Goal: Task Accomplishment & Management: Manage account settings

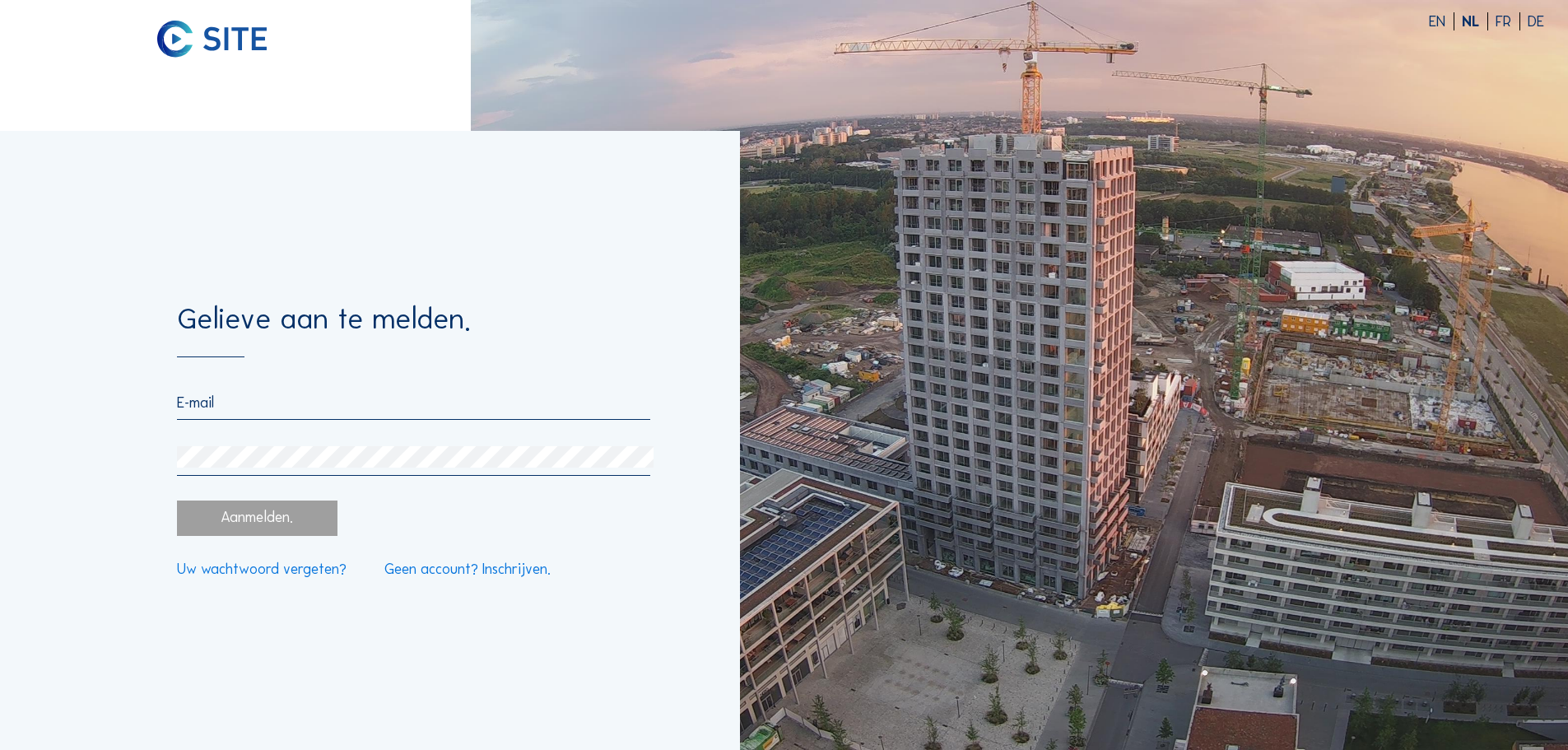
type input "royerssluis@civielroyerssluis.be"
click at [267, 515] on div "Aanmelden." at bounding box center [257, 518] width 160 height 35
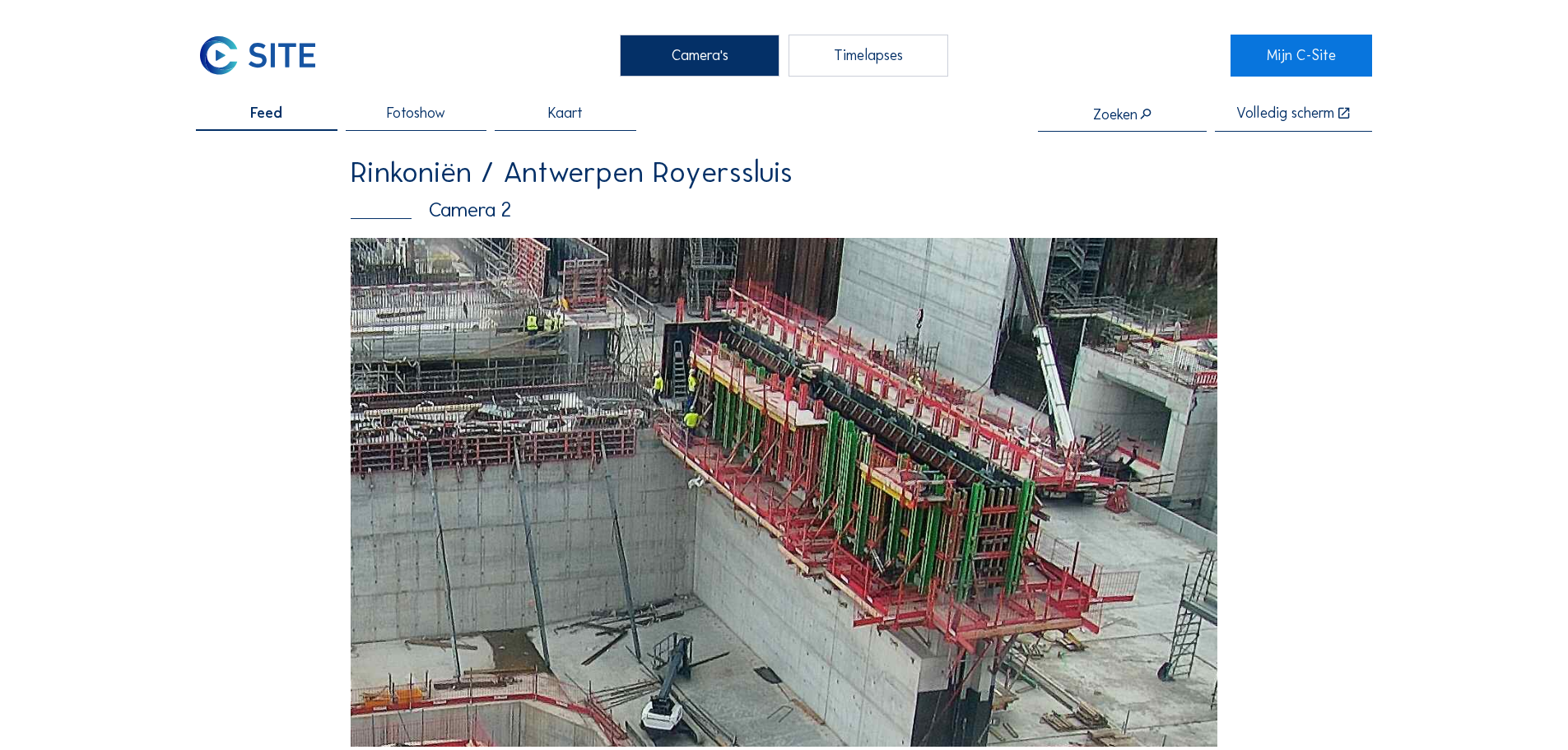
drag, startPoint x: 998, startPoint y: 433, endPoint x: 842, endPoint y: 496, distance: 168.2
click at [842, 496] on img at bounding box center [784, 492] width 866 height 509
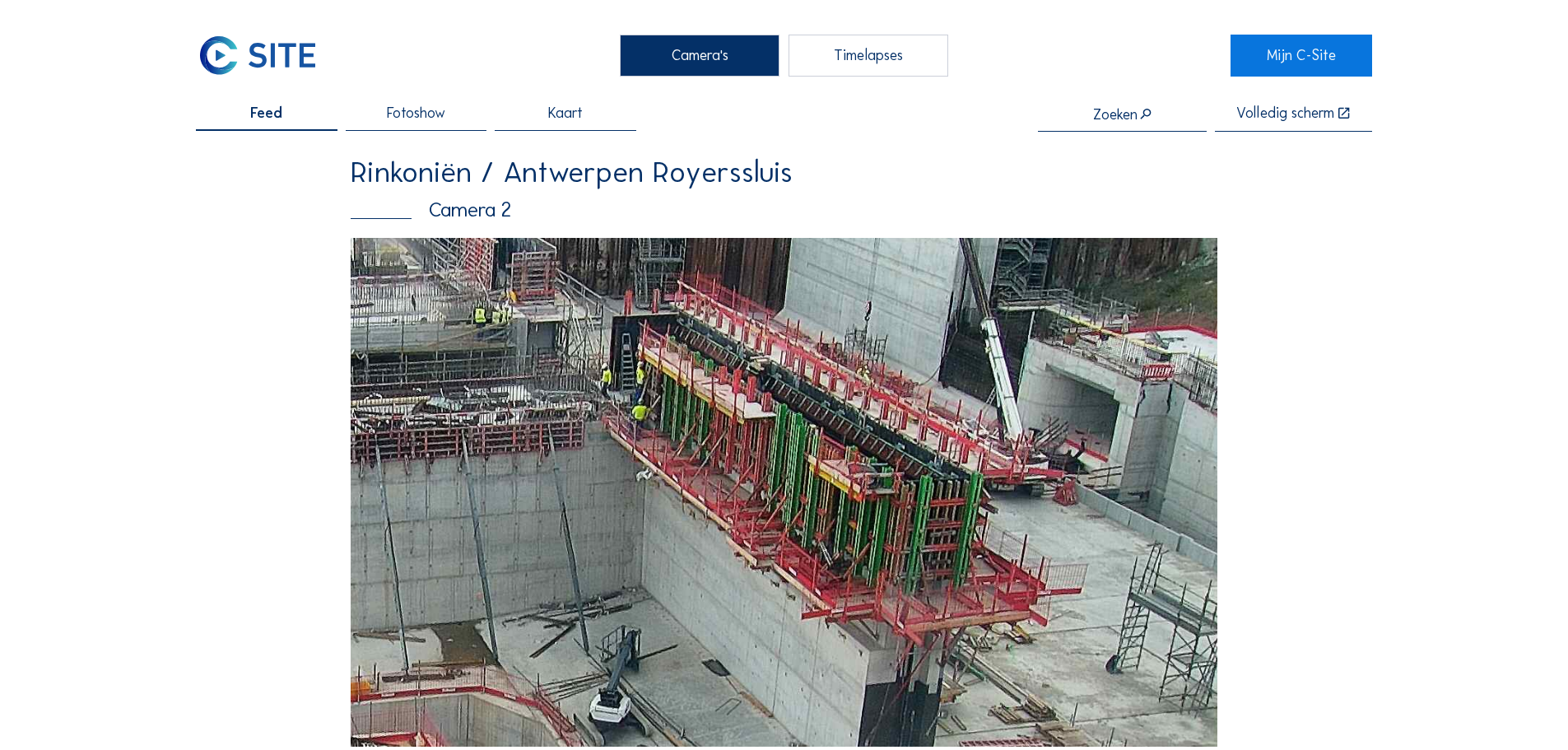
drag, startPoint x: 794, startPoint y: 601, endPoint x: 798, endPoint y: 578, distance: 23.3
click at [798, 578] on img at bounding box center [784, 492] width 866 height 509
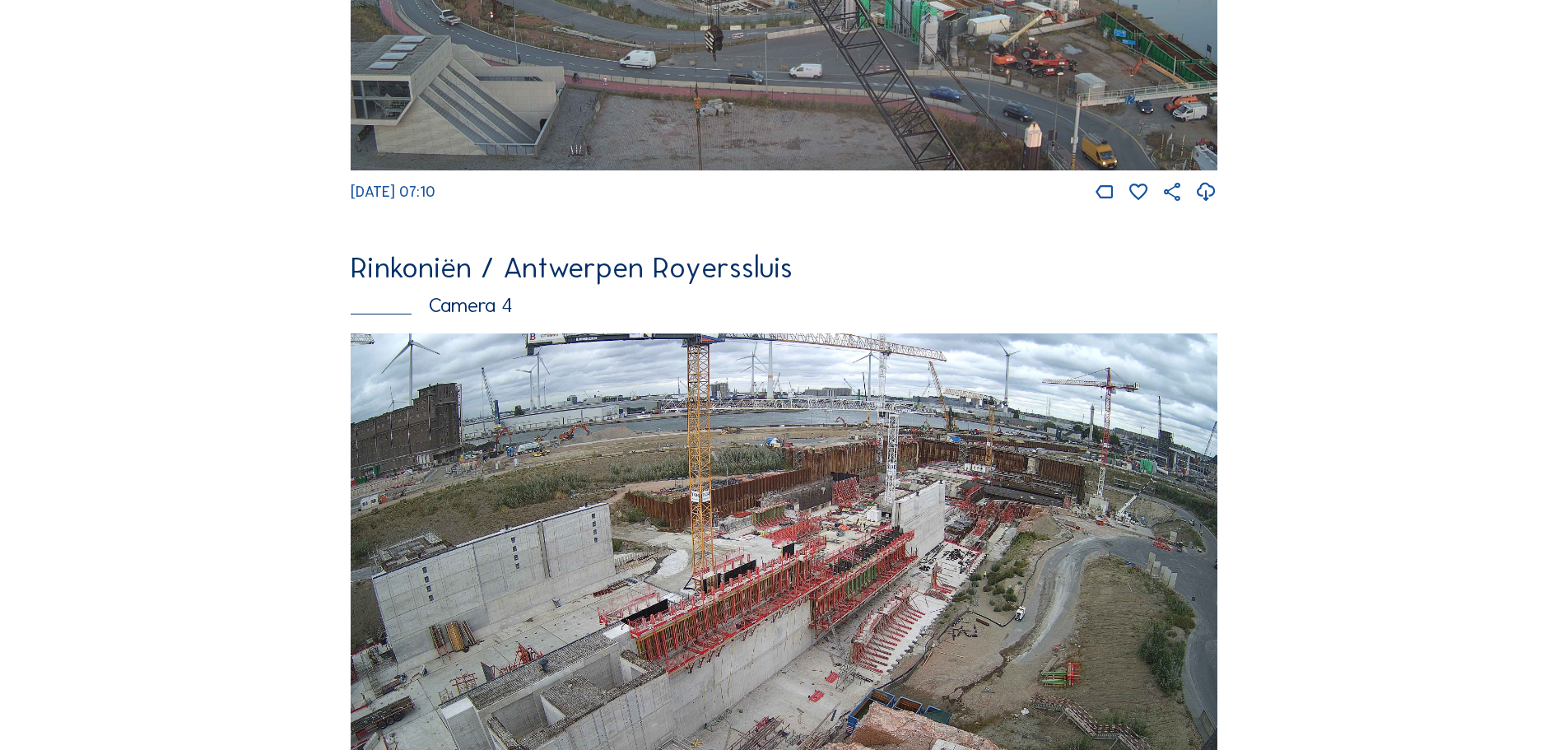
scroll to position [2635, 0]
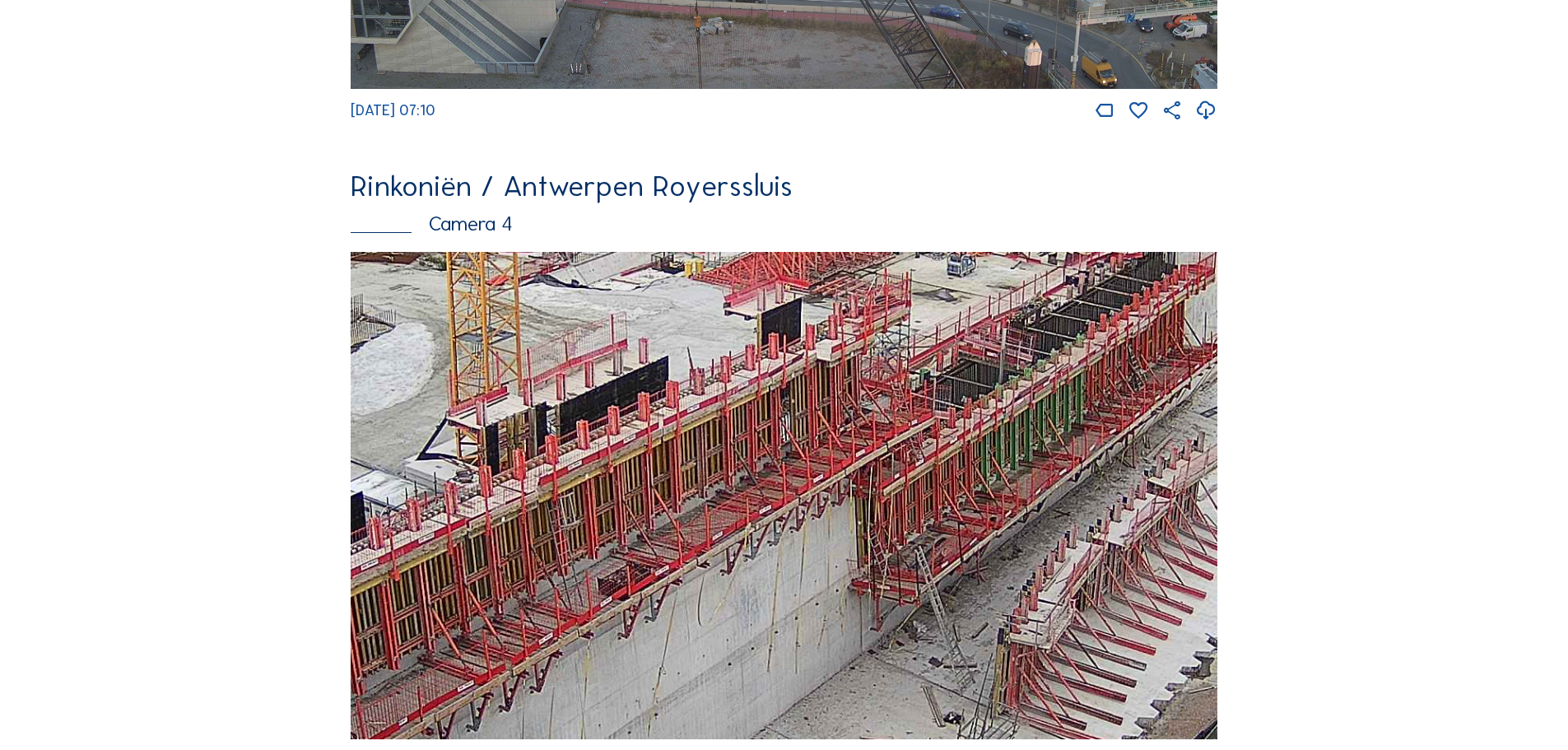
drag, startPoint x: 770, startPoint y: 539, endPoint x: 622, endPoint y: 543, distance: 148.1
click at [622, 543] on img at bounding box center [784, 496] width 866 height 489
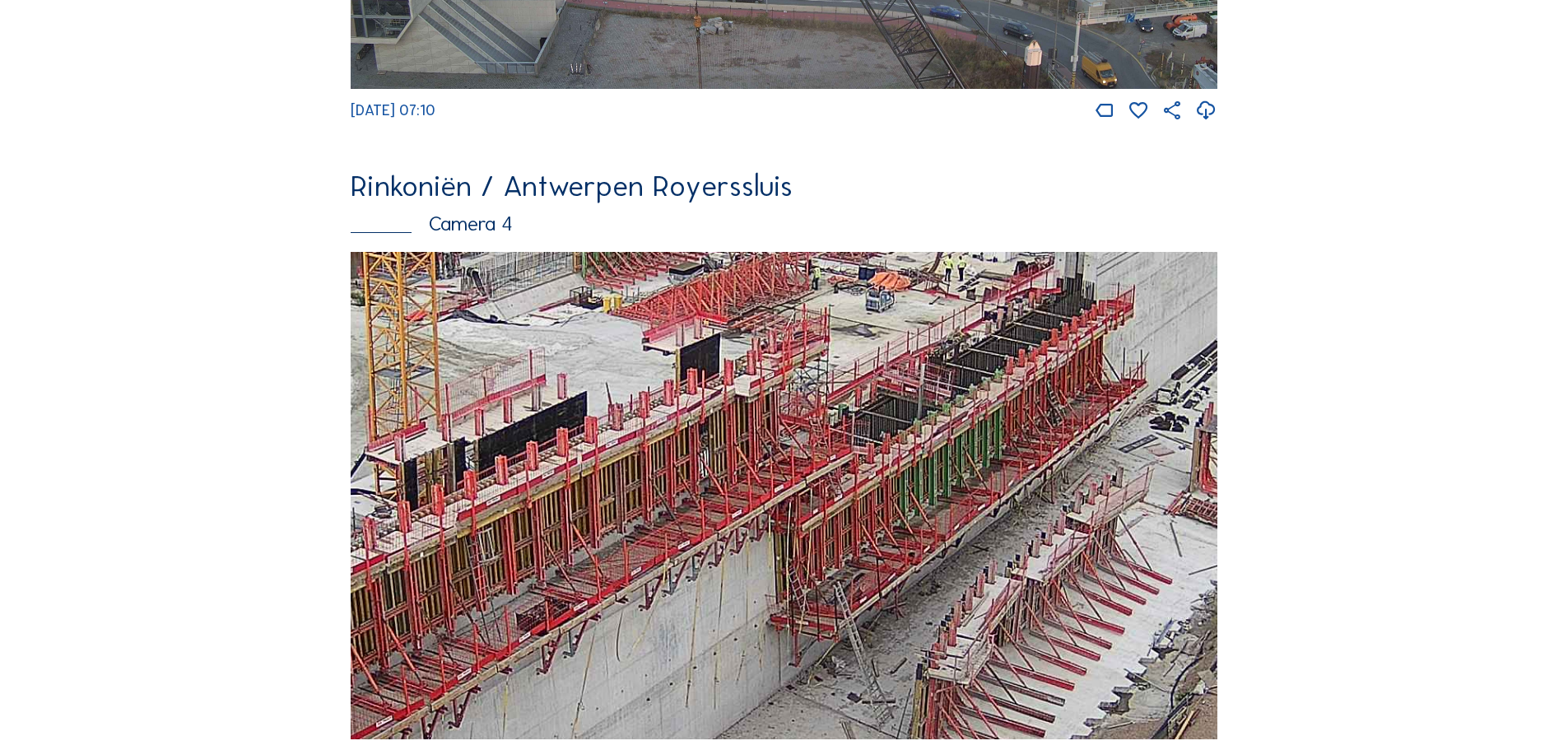
drag, startPoint x: 1047, startPoint y: 455, endPoint x: 1010, endPoint y: 466, distance: 38.6
click at [966, 490] on img at bounding box center [784, 496] width 866 height 489
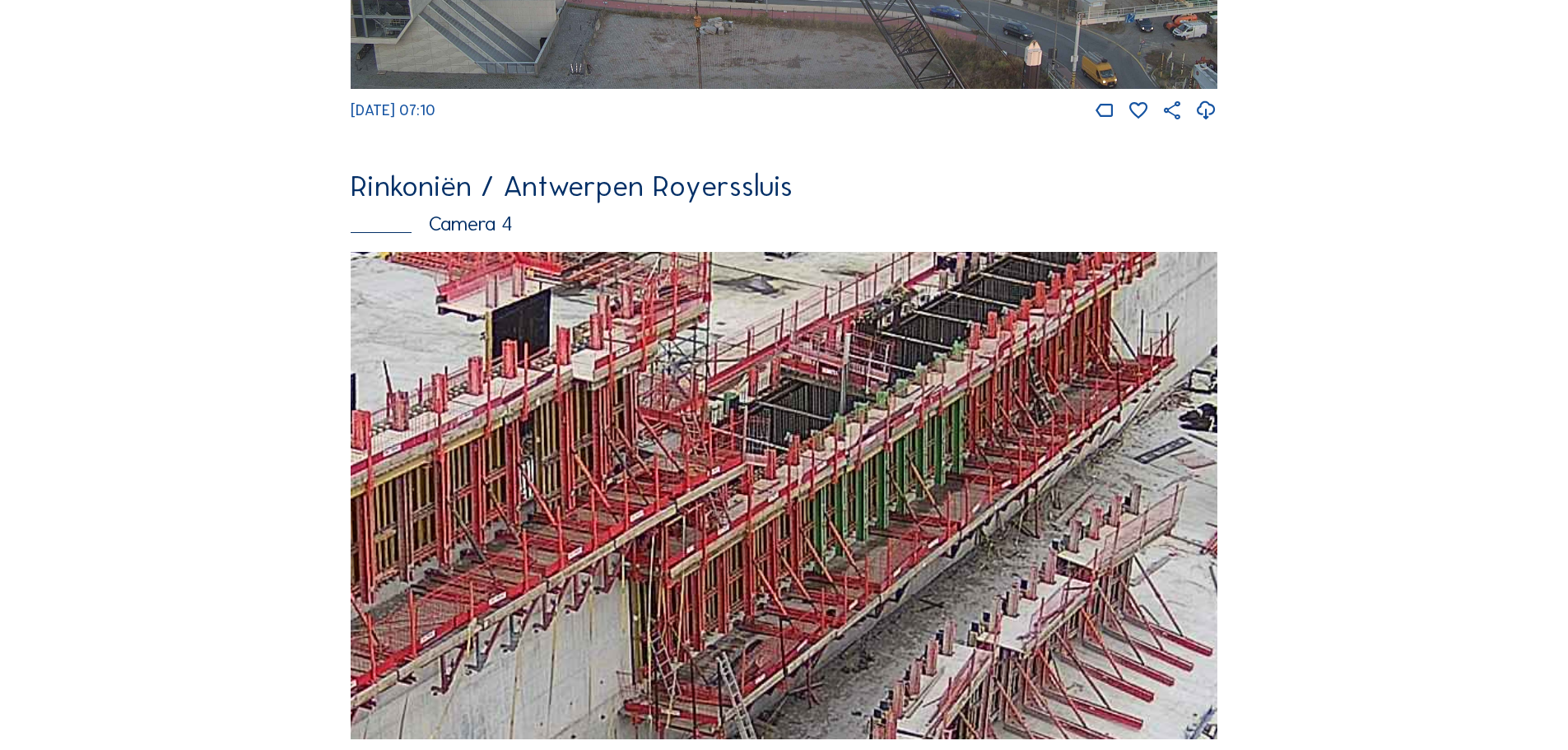
drag, startPoint x: 967, startPoint y: 545, endPoint x: 958, endPoint y: 534, distance: 14.2
click at [958, 534] on img at bounding box center [784, 496] width 866 height 489
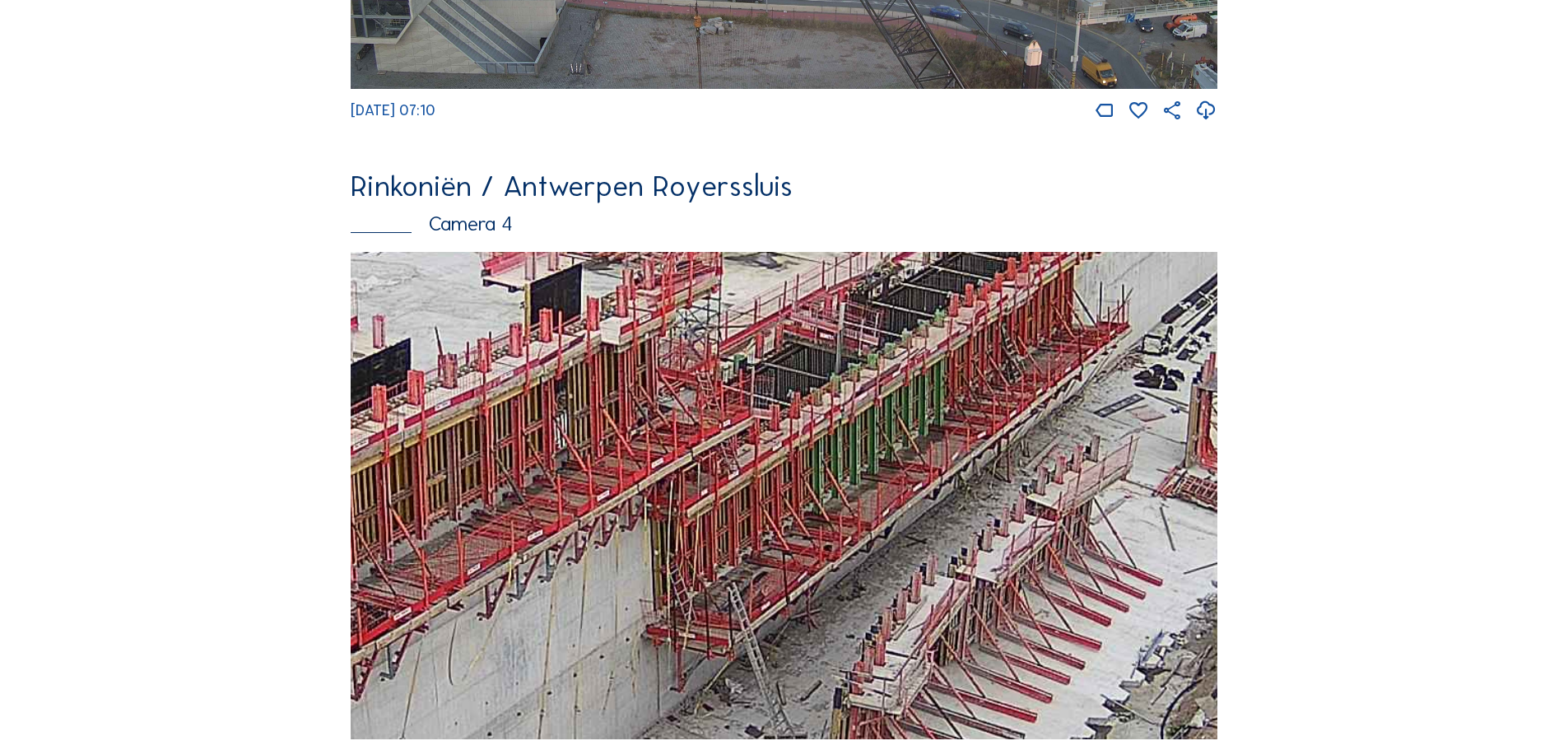
drag, startPoint x: 736, startPoint y: 602, endPoint x: 830, endPoint y: 497, distance: 140.9
click at [830, 497] on img at bounding box center [784, 496] width 866 height 489
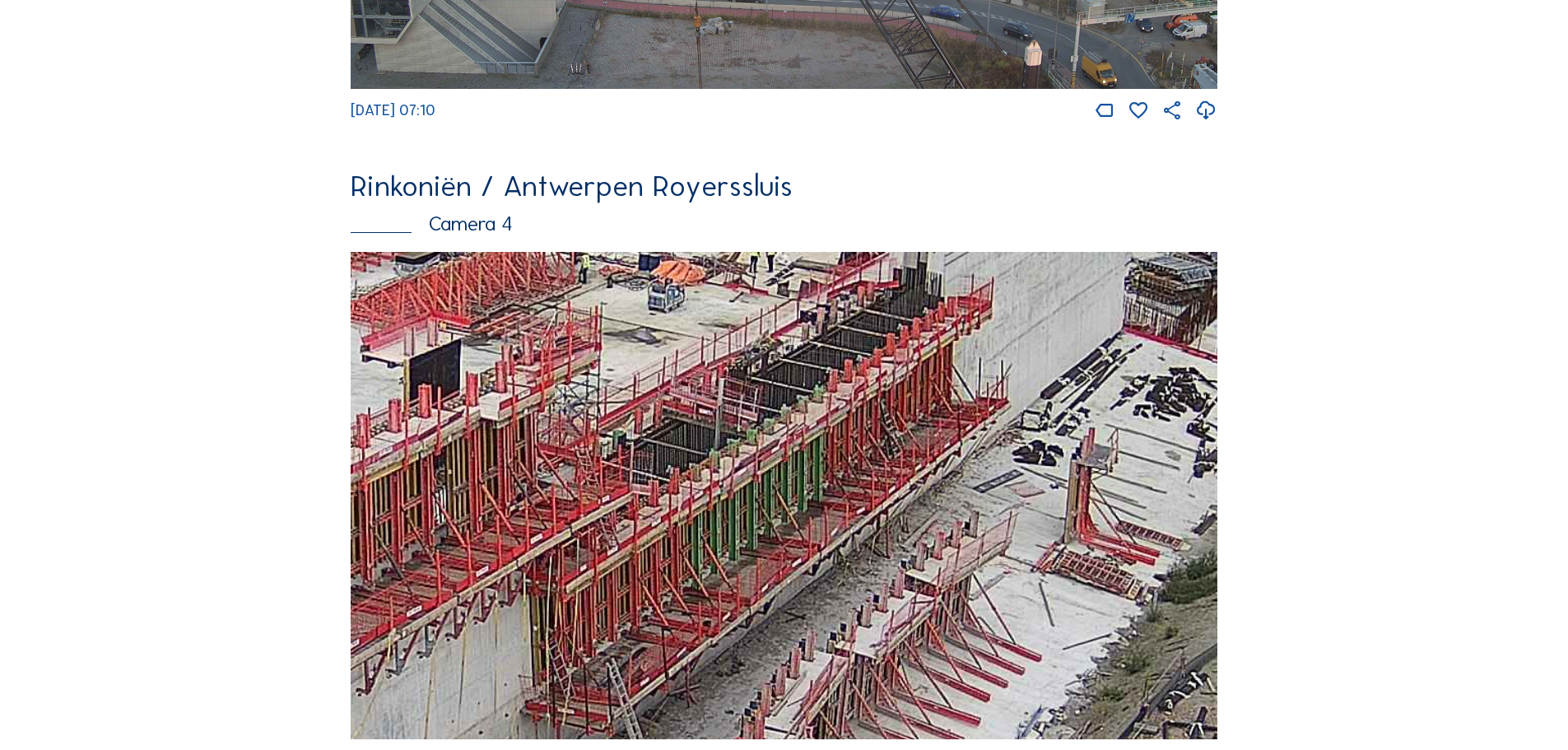
drag, startPoint x: 897, startPoint y: 416, endPoint x: 776, endPoint y: 491, distance: 142.4
click at [776, 491] on img at bounding box center [784, 496] width 866 height 489
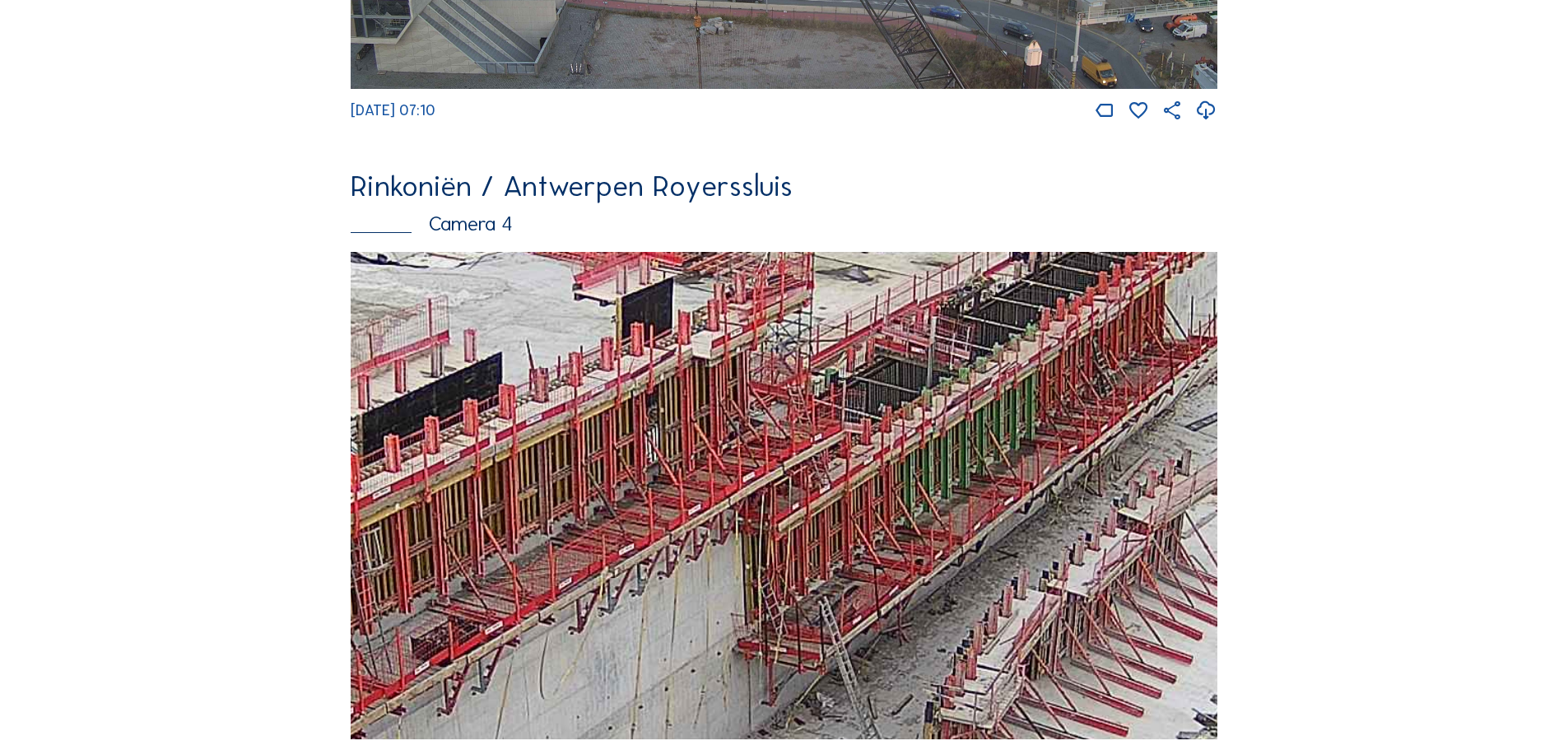
drag, startPoint x: 677, startPoint y: 594, endPoint x: 889, endPoint y: 533, distance: 220.6
click at [889, 533] on img at bounding box center [784, 496] width 866 height 489
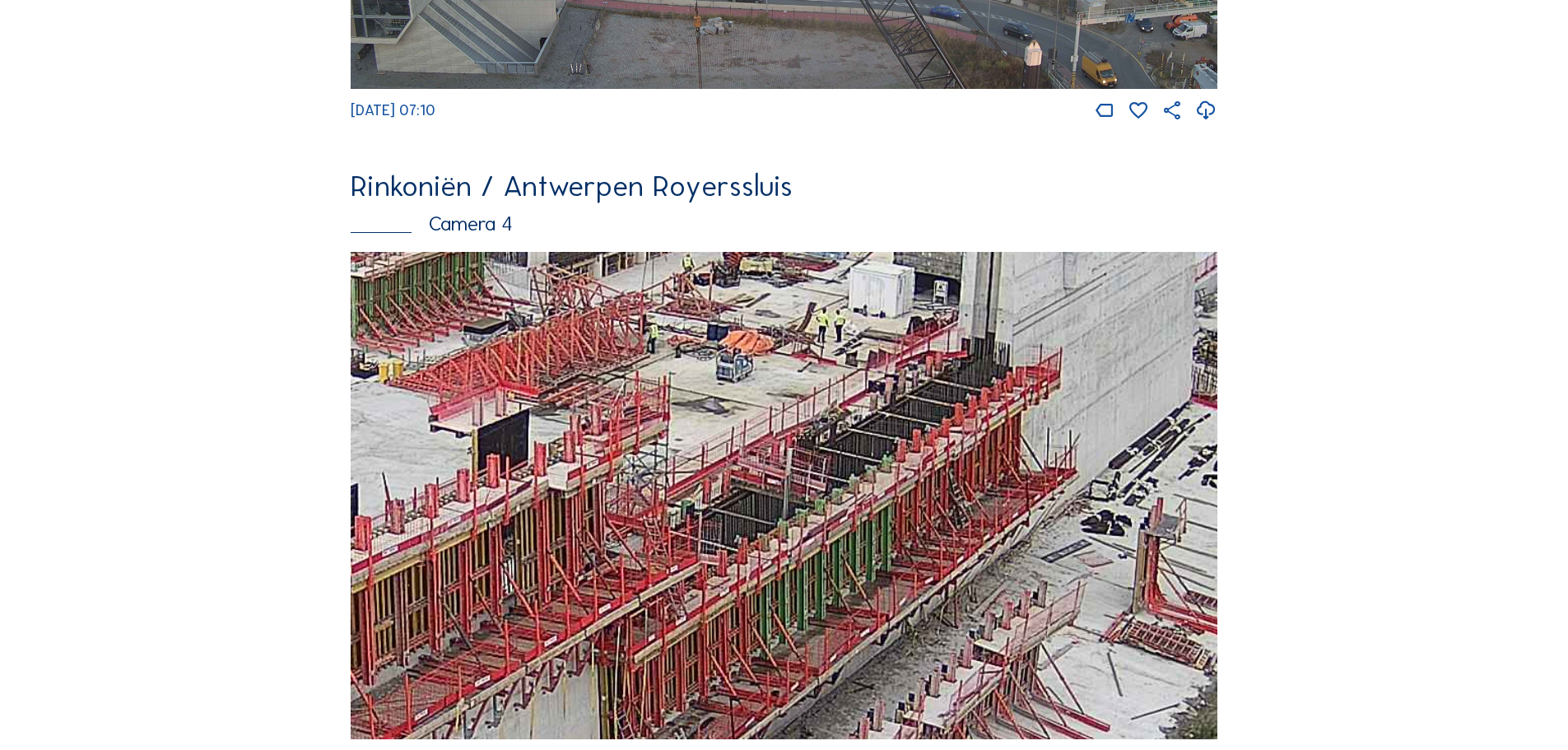
drag, startPoint x: 944, startPoint y: 509, endPoint x: 769, endPoint y: 652, distance: 226.0
click at [769, 652] on img at bounding box center [784, 496] width 866 height 489
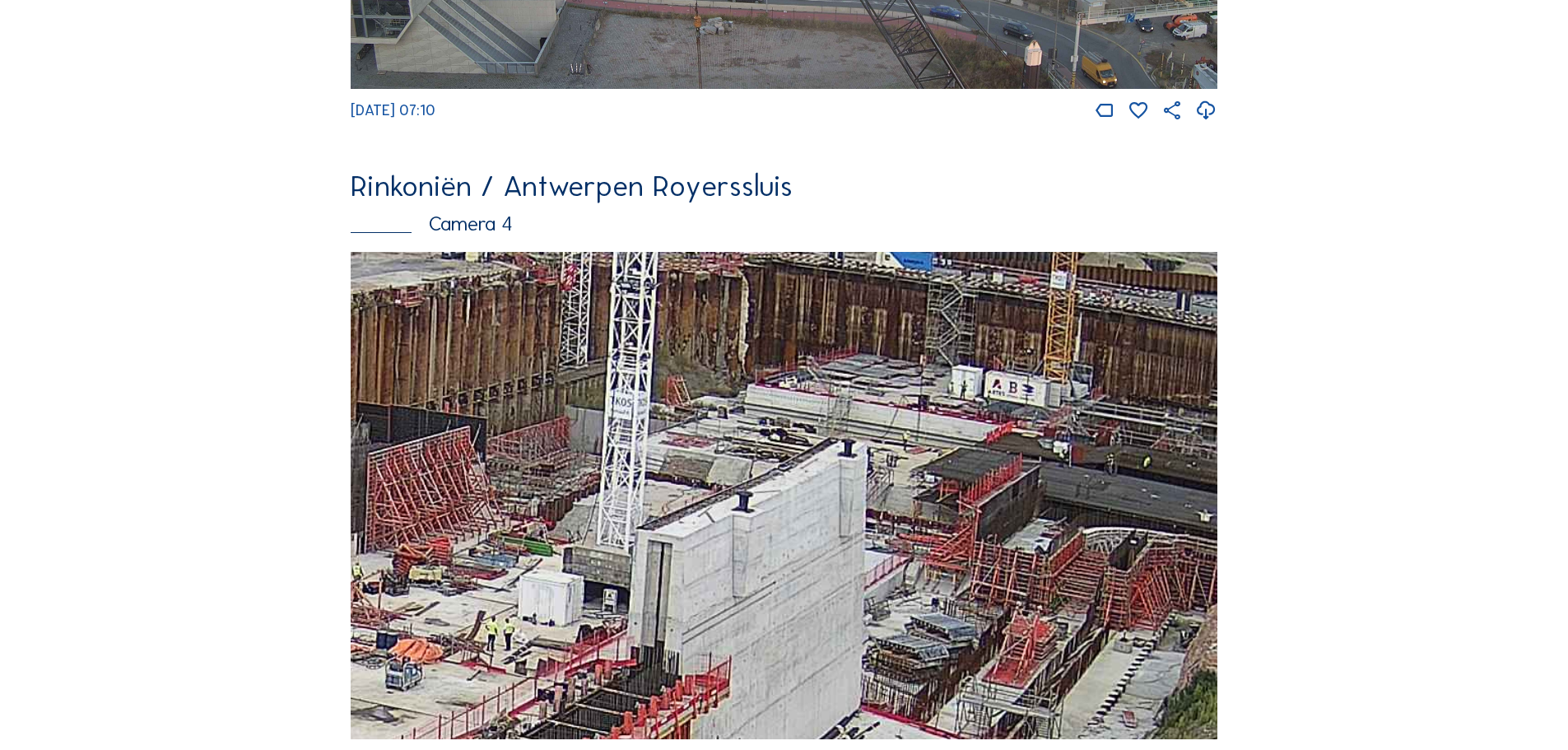
drag, startPoint x: 1084, startPoint y: 418, endPoint x: 785, endPoint y: 716, distance: 422.1
click at [785, 716] on img at bounding box center [784, 496] width 866 height 489
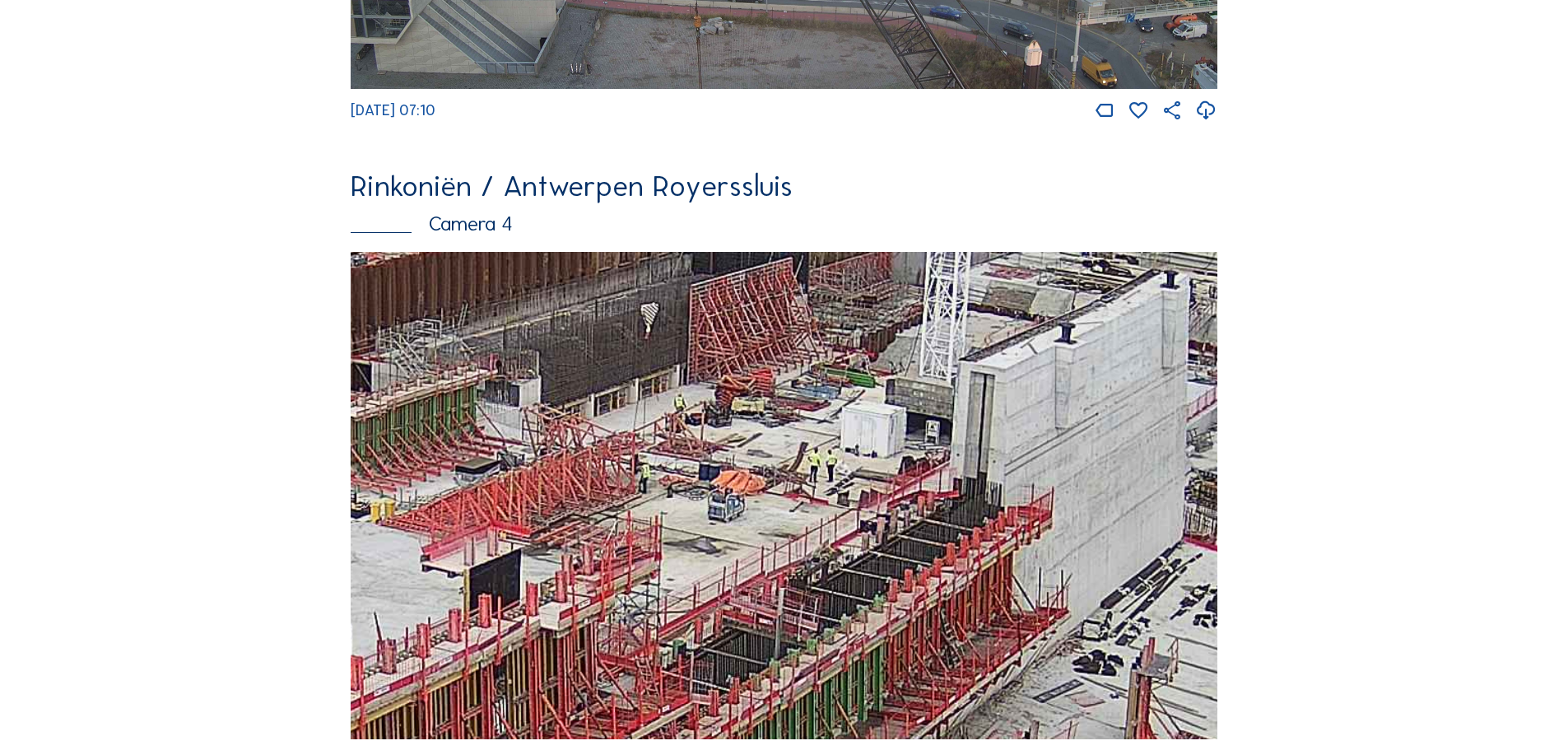
drag, startPoint x: 675, startPoint y: 638, endPoint x: 981, endPoint y: 483, distance: 343.0
click at [981, 483] on img at bounding box center [784, 496] width 866 height 489
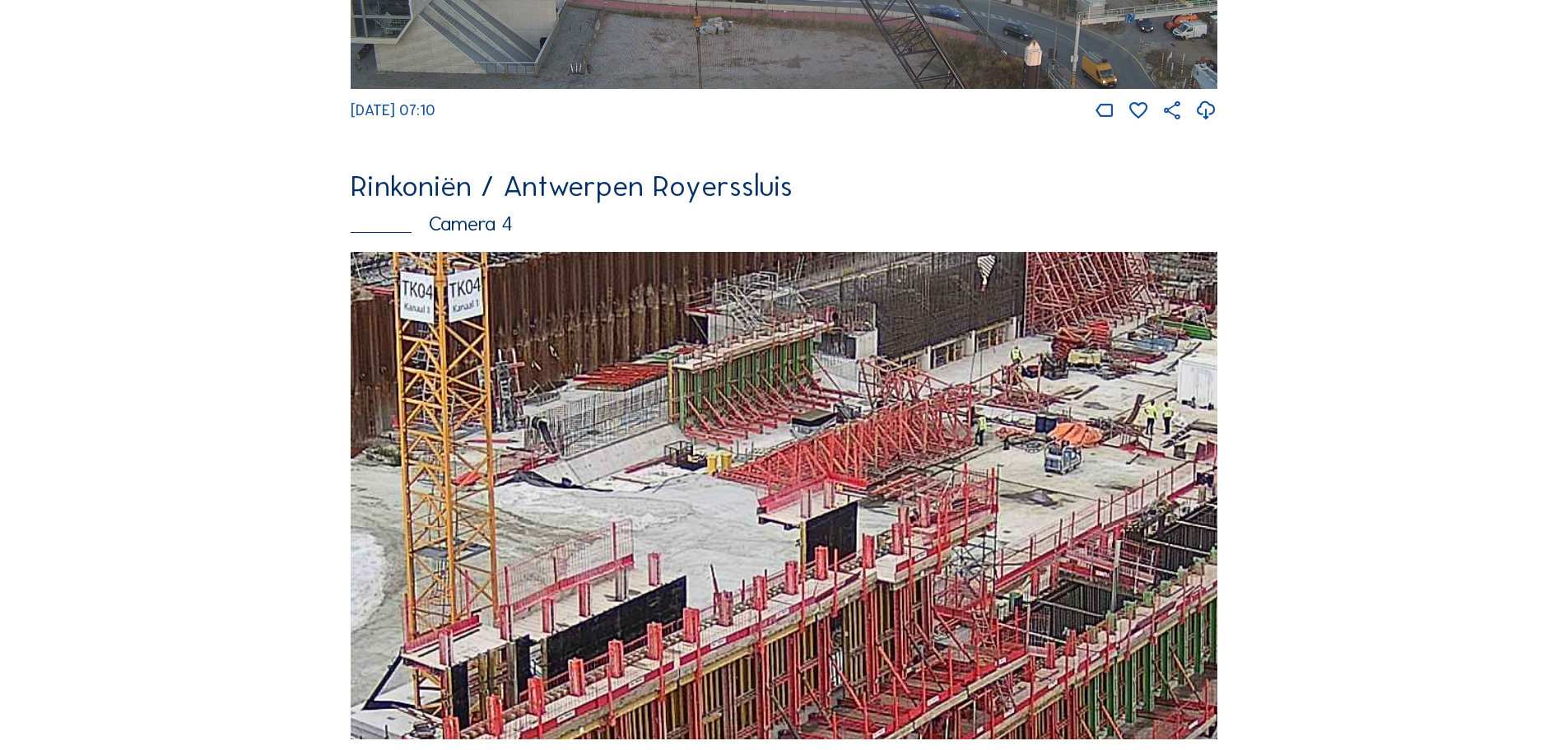
drag, startPoint x: 767, startPoint y: 521, endPoint x: 1101, endPoint y: 474, distance: 337.3
click at [1101, 474] on img at bounding box center [784, 496] width 866 height 489
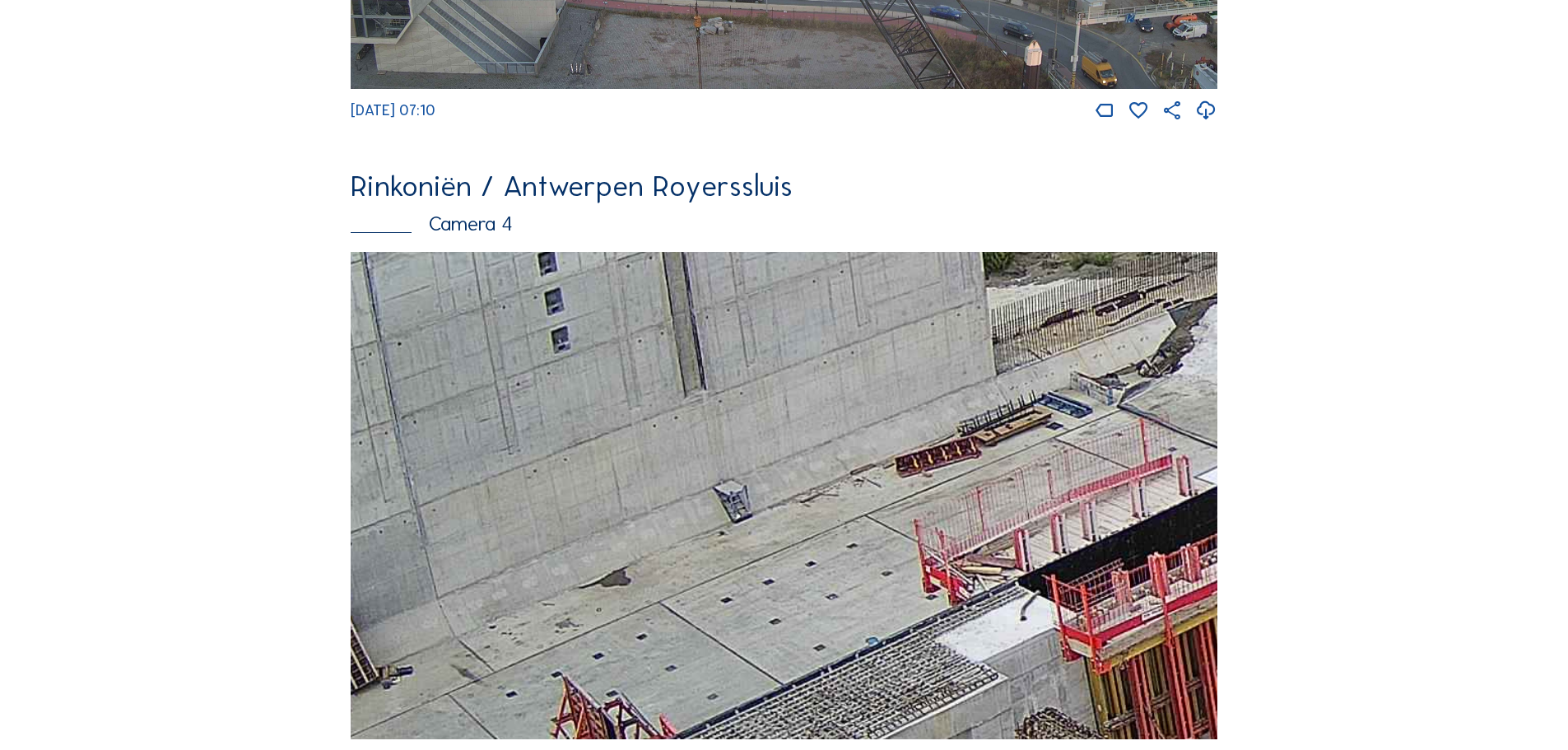
drag, startPoint x: 656, startPoint y: 544, endPoint x: 1579, endPoint y: 277, distance: 960.8
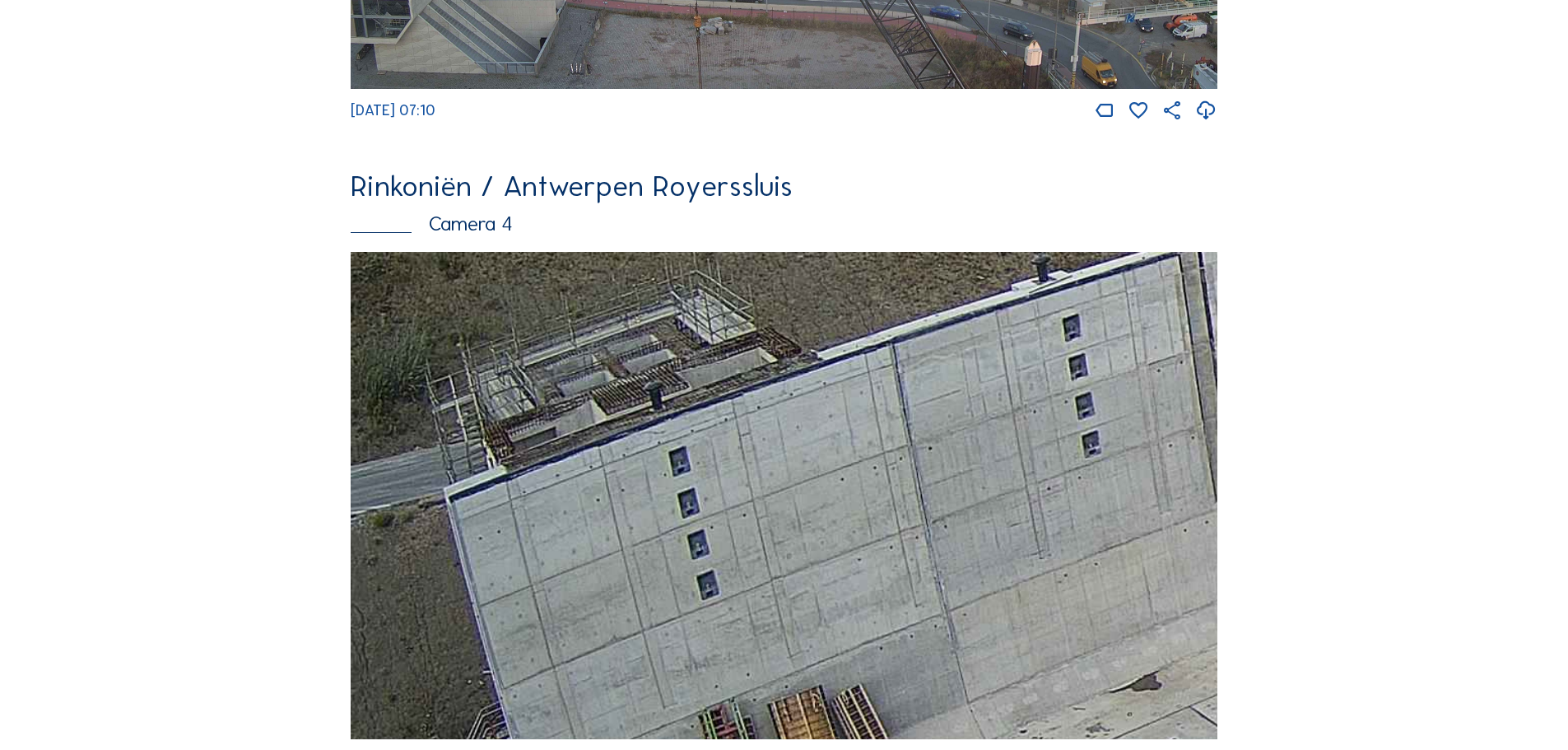
drag, startPoint x: 715, startPoint y: 421, endPoint x: 1415, endPoint y: 525, distance: 707.7
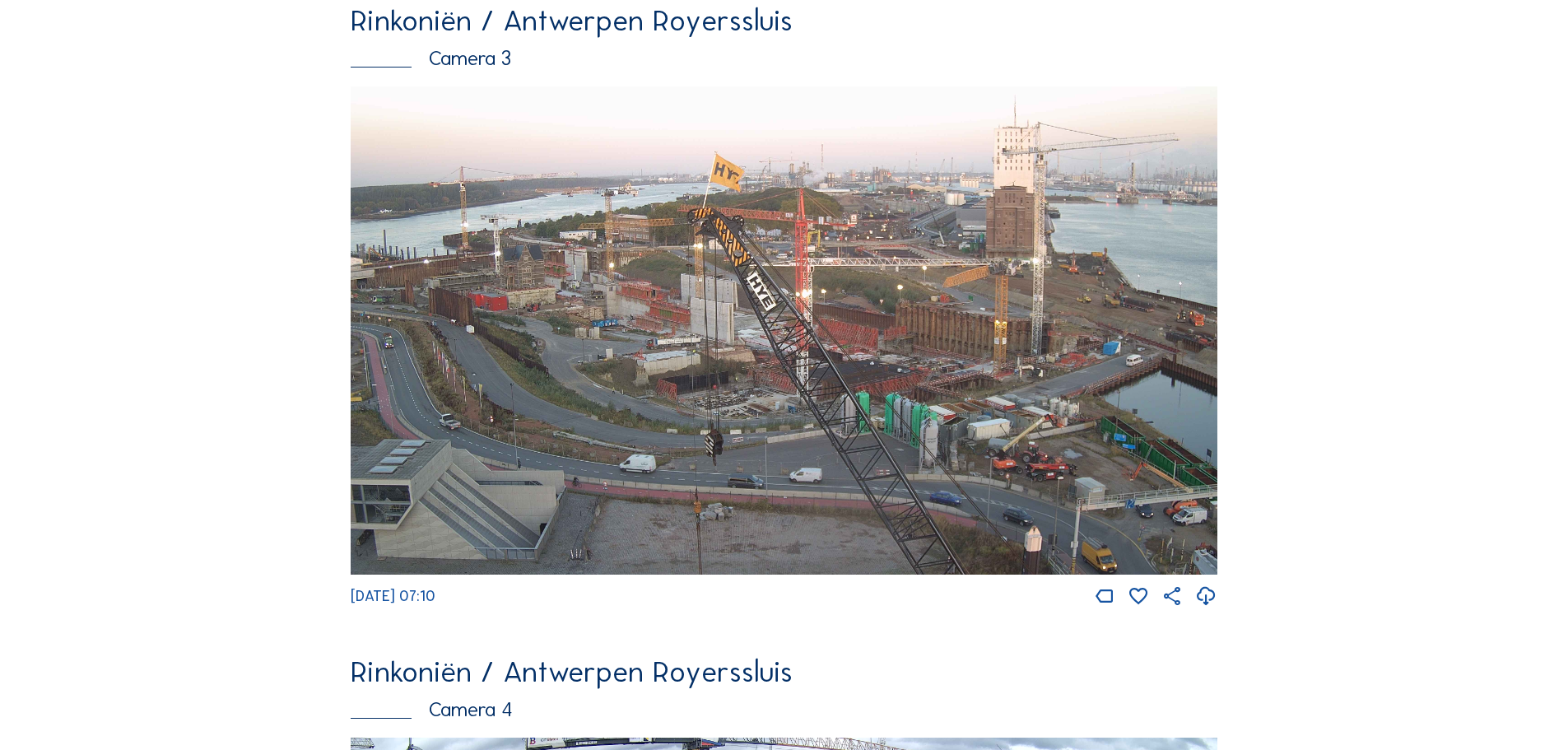
scroll to position [2141, 0]
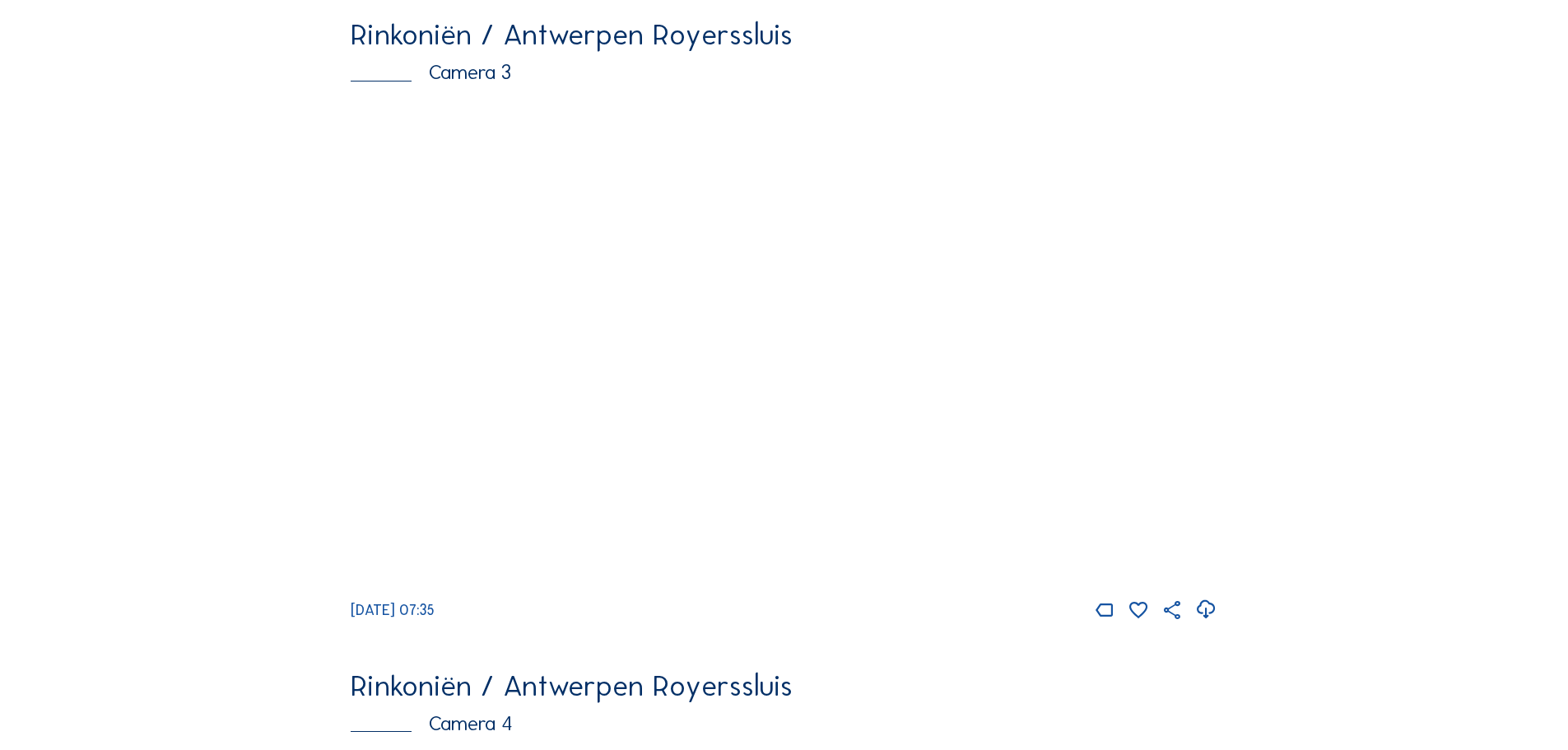
scroll to position [2141, 0]
